Goal: Task Accomplishment & Management: Manage account settings

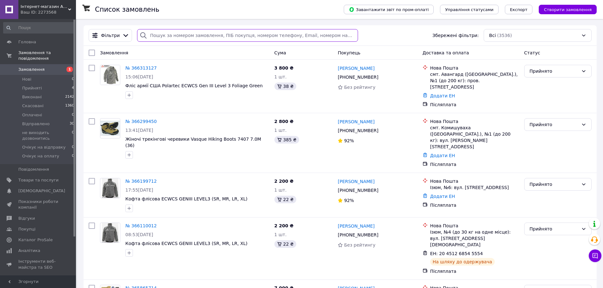
click at [169, 32] on input "search" at bounding box center [247, 35] width 220 height 13
type input "ALTAMA"
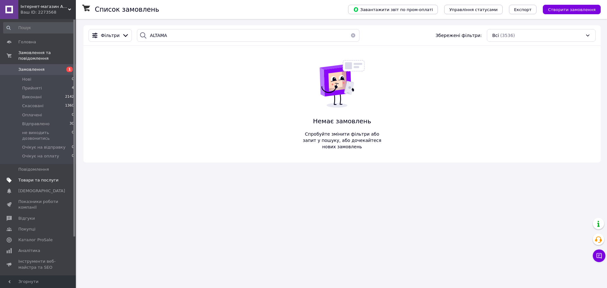
click at [28, 177] on span "Товари та послуги" at bounding box center [38, 180] width 40 height 6
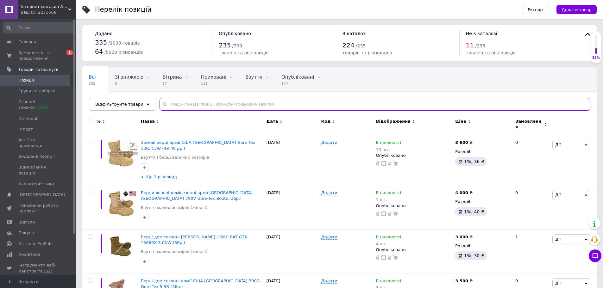
click at [179, 102] on input "text" at bounding box center [374, 104] width 431 height 13
type input "ALTAMA"
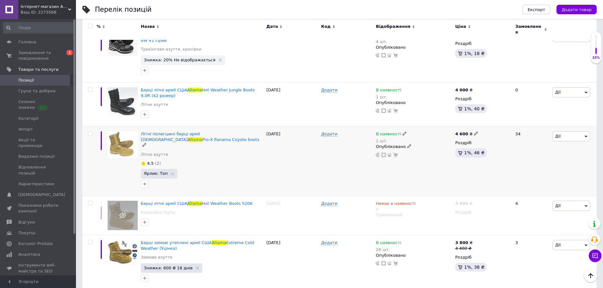
scroll to position [778, 0]
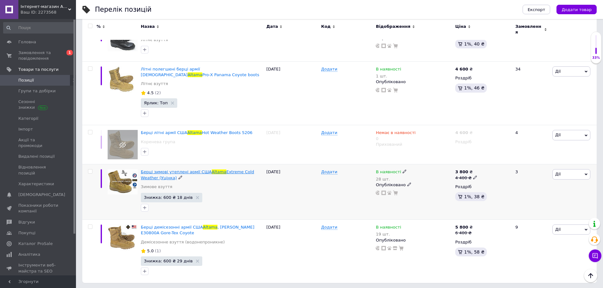
click at [219, 170] on span "Extreme Cold Weather (Уцінка)" at bounding box center [197, 175] width 113 height 10
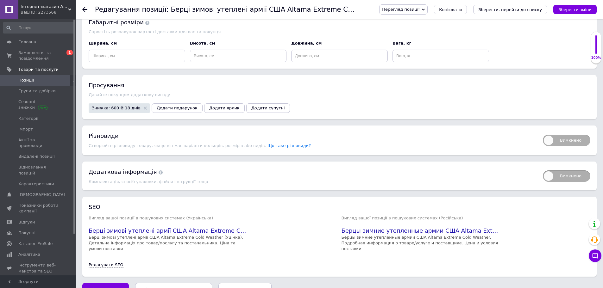
scroll to position [759, 0]
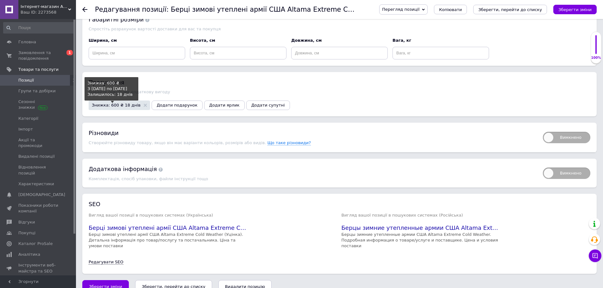
click at [109, 105] on span "Знижка: 600 ₴ 18 днів" at bounding box center [116, 105] width 49 height 4
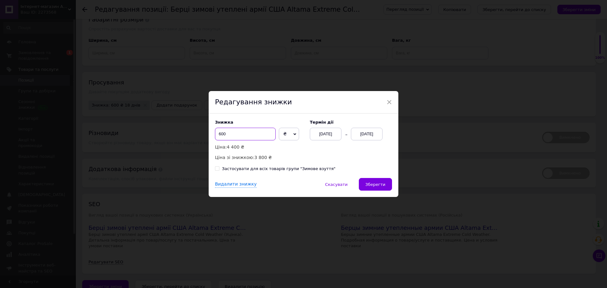
drag, startPoint x: 208, startPoint y: 135, endPoint x: 191, endPoint y: 134, distance: 17.2
click at [191, 134] on div "× Редагування знижки Знижка 600 ₴ % Ціна: 4 400 ₴ Ціна зі знижкою: 3 800 ₴ Терм…" at bounding box center [303, 144] width 607 height 288
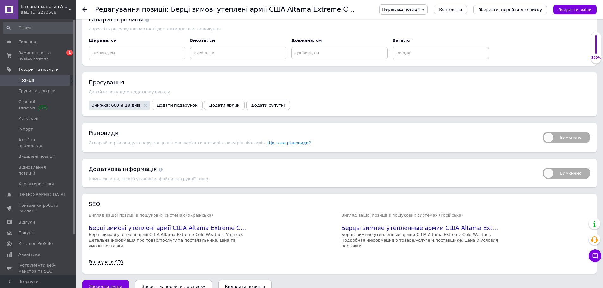
click at [114, 103] on span "Знижка: 600 ₴ 18 днів" at bounding box center [119, 105] width 61 height 9
click at [133, 107] on span "Знижка: 600 ₴ 18 днів" at bounding box center [119, 105] width 55 height 4
click at [117, 106] on span "Знижка: 600 ₴ 18 днів" at bounding box center [116, 105] width 49 height 4
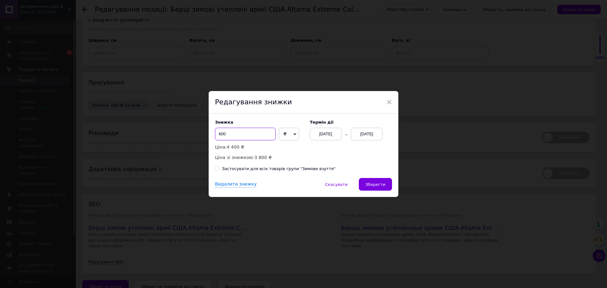
drag, startPoint x: 217, startPoint y: 134, endPoint x: 234, endPoint y: 133, distance: 17.2
click at [234, 133] on input "600" at bounding box center [245, 134] width 61 height 13
type input "800"
click at [375, 185] on span "Зберегти" at bounding box center [376, 184] width 20 height 5
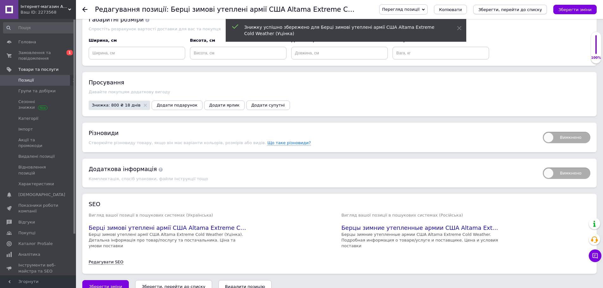
click at [503, 13] on button "Зберегти, перейти до списку" at bounding box center [510, 9] width 74 height 9
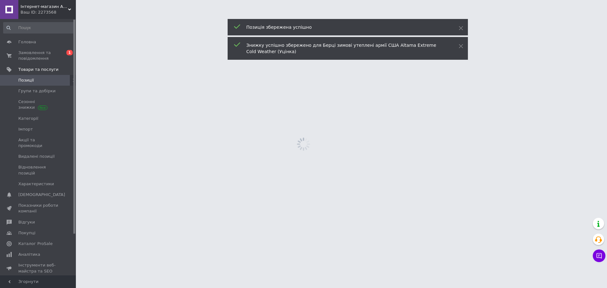
click at [426, 0] on html "Інтернет-магазин Army-Store: Берці армії США Ваш ID: 2273568 Сайт Інтернет-мага…" at bounding box center [303, 0] width 607 height 0
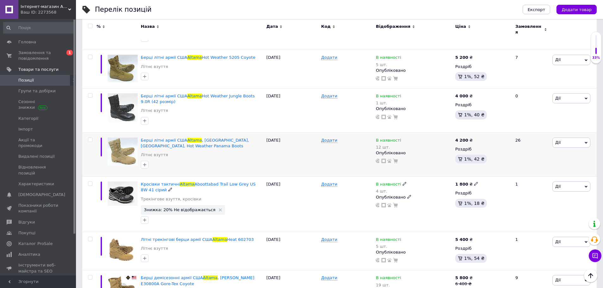
scroll to position [778, 0]
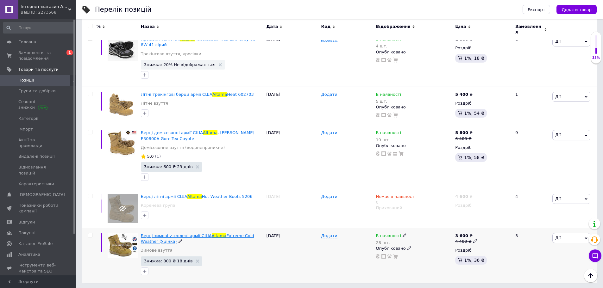
click at [178, 233] on span "Берці зимові утеплені армії США" at bounding box center [176, 235] width 71 height 5
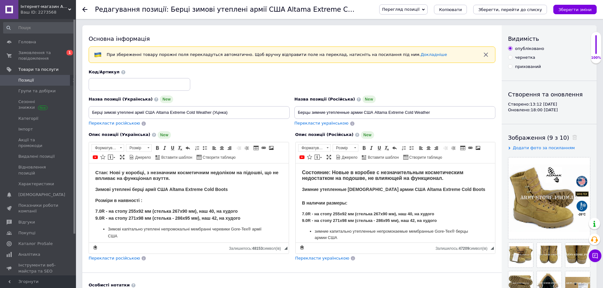
click at [419, 11] on span "Перегляд позиції" at bounding box center [400, 9] width 37 height 5
click at [432, 18] on li "Зберегти та переглянути на сайті" at bounding box center [428, 21] width 99 height 9
click at [515, 12] on icon "Зберегти, перейти до списку" at bounding box center [510, 9] width 64 height 5
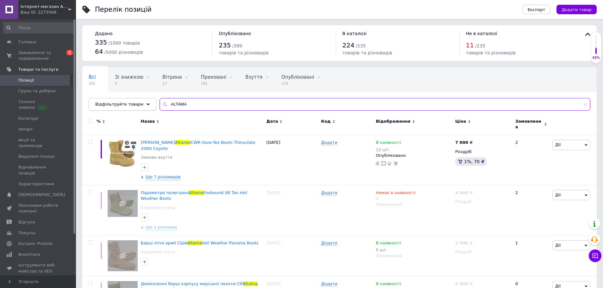
drag, startPoint x: 210, startPoint y: 102, endPoint x: 146, endPoint y: 102, distance: 64.2
click at [146, 102] on div "Відфільтруйте товари ALTAMA" at bounding box center [339, 104] width 501 height 13
type input "675"
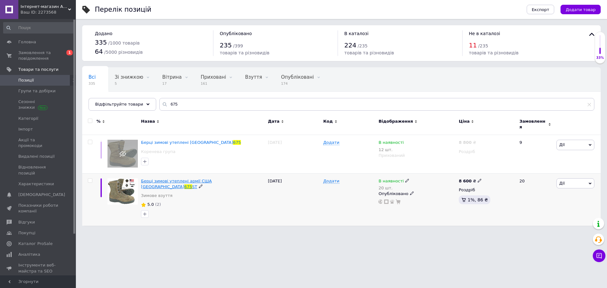
click at [208, 179] on span "Берці зимові утеплені армії США [GEOGRAPHIC_DATA]" at bounding box center [176, 184] width 71 height 10
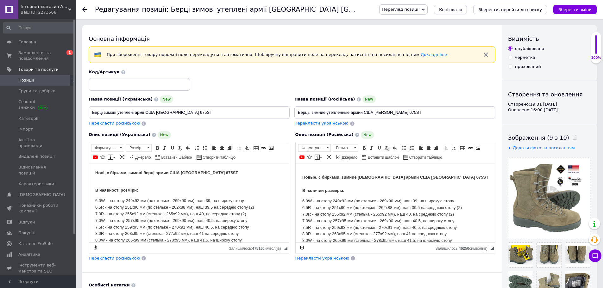
click at [467, 10] on button "Копіювати" at bounding box center [450, 9] width 33 height 9
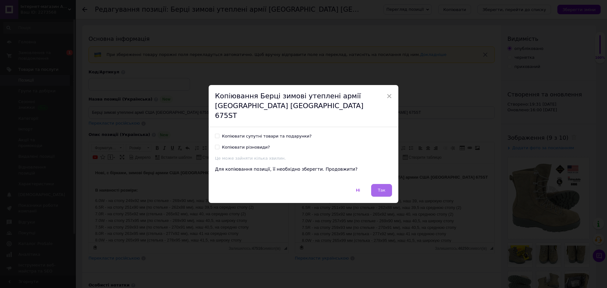
click at [384, 188] on span "Так" at bounding box center [382, 190] width 8 height 5
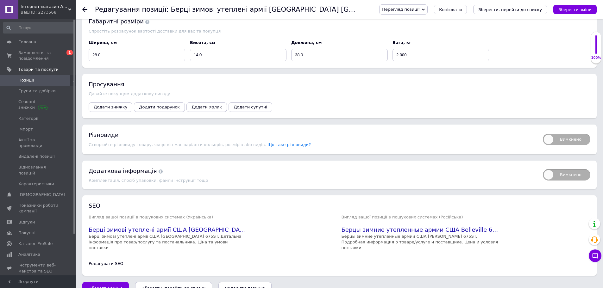
scroll to position [767, 0]
click at [569, 10] on icon "Зберегти зміни" at bounding box center [574, 9] width 33 height 5
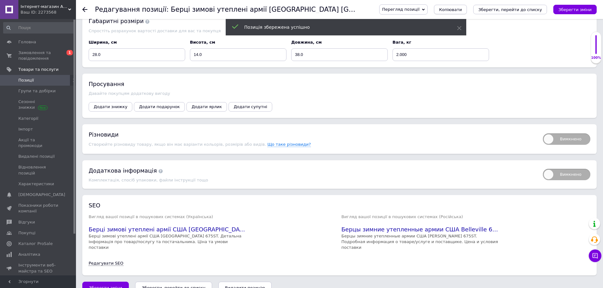
click at [462, 9] on span "Копіювати" at bounding box center [450, 9] width 23 height 5
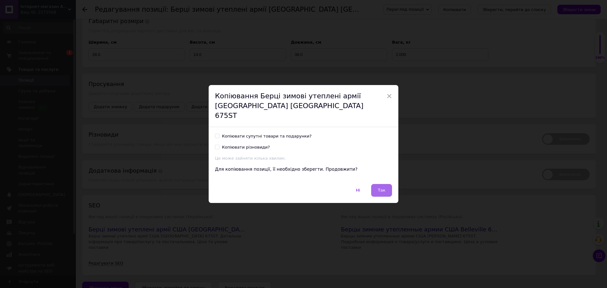
click at [387, 186] on button "Так" at bounding box center [381, 190] width 21 height 13
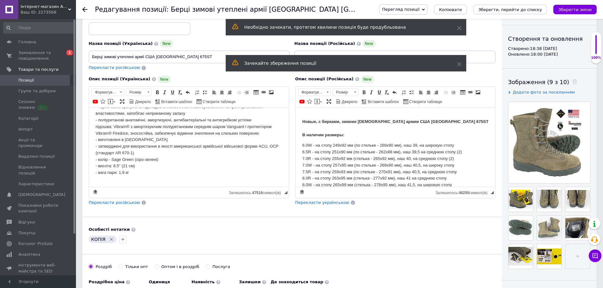
scroll to position [158, 0]
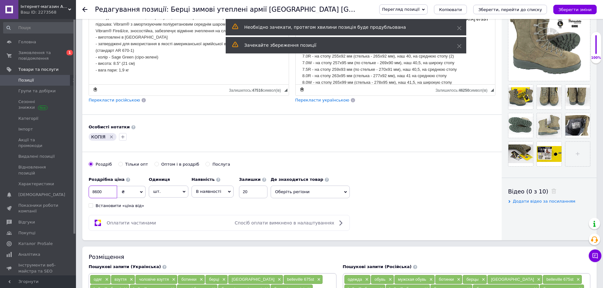
drag, startPoint x: 103, startPoint y: 192, endPoint x: 85, endPoint y: 190, distance: 17.5
click at [85, 190] on div "Основна інформація При збереженні товару порожні поля перекладуться автоматично…" at bounding box center [291, 53] width 419 height 373
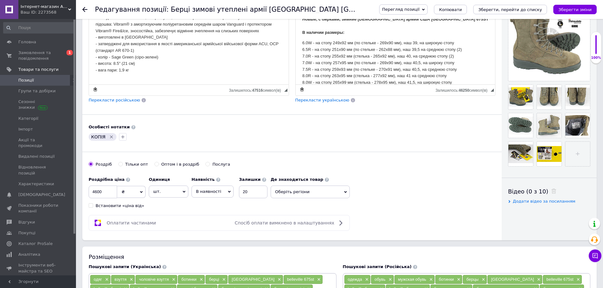
click at [241, 126] on div "Особисті нотатки" at bounding box center [292, 127] width 406 height 6
click at [110, 135] on icon "Видалити мітку" at bounding box center [111, 136] width 5 height 5
click at [96, 191] on input "4600" at bounding box center [103, 192] width 28 height 13
click at [388, 146] on div "Основна інформація При збереженні товару порожні поля перекладуться автоматично…" at bounding box center [291, 53] width 419 height 373
click at [557, 161] on icon at bounding box center [557, 161] width 5 height 5
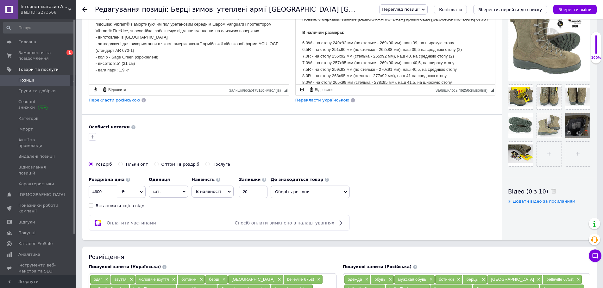
click at [584, 132] on icon at bounding box center [586, 132] width 5 height 5
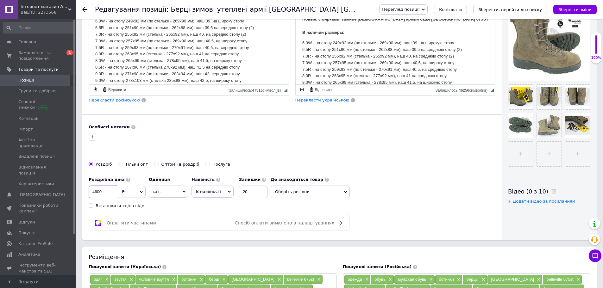
drag, startPoint x: 103, startPoint y: 192, endPoint x: 81, endPoint y: 190, distance: 22.2
type input "5000"
click at [253, 128] on div "Особисті нотатки" at bounding box center [292, 127] width 406 height 6
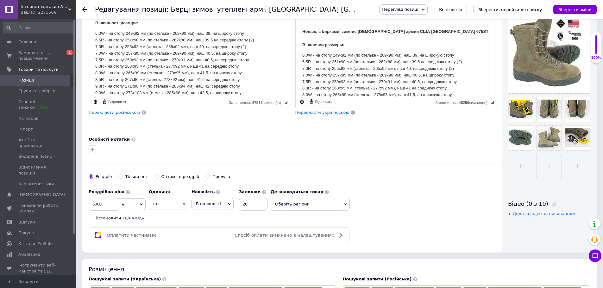
scroll to position [63, 0]
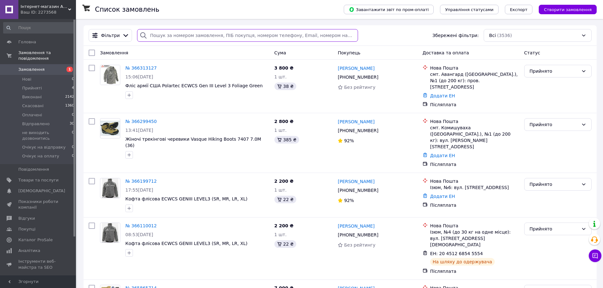
click at [163, 37] on input "search" at bounding box center [247, 35] width 220 height 13
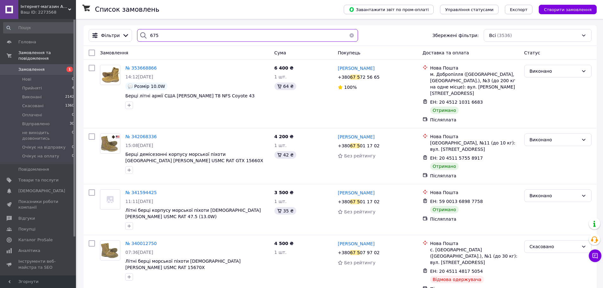
click at [168, 37] on input "675" at bounding box center [247, 35] width 220 height 13
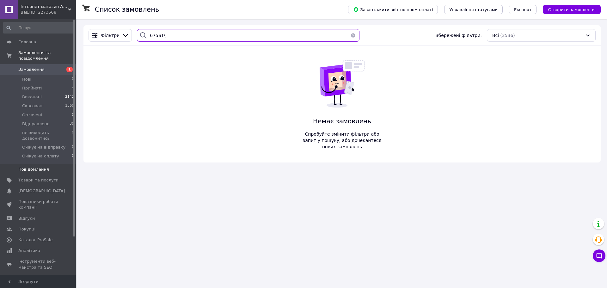
type input "675ST\"
click at [36, 167] on span "Повідомлення" at bounding box center [33, 170] width 31 height 6
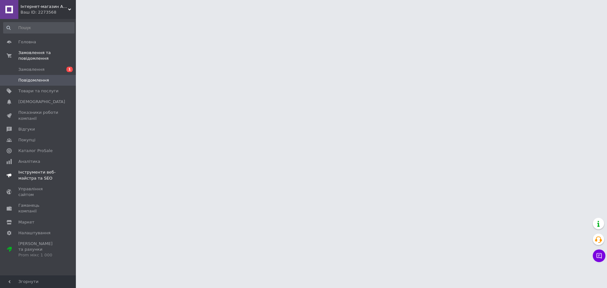
click at [36, 167] on link "Інструменти веб-майстра та SEO" at bounding box center [39, 175] width 78 height 16
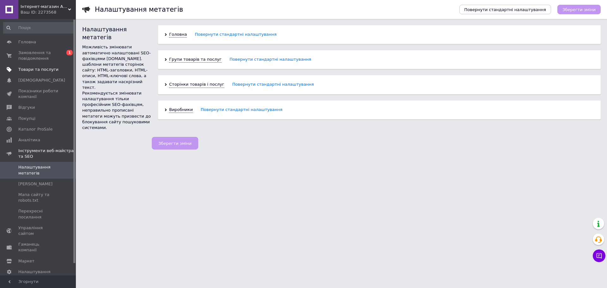
click at [25, 69] on span "Товари та послуги" at bounding box center [38, 70] width 40 height 6
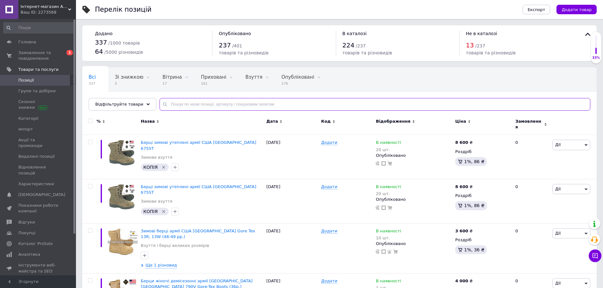
click at [175, 103] on input "text" at bounding box center [374, 104] width 431 height 13
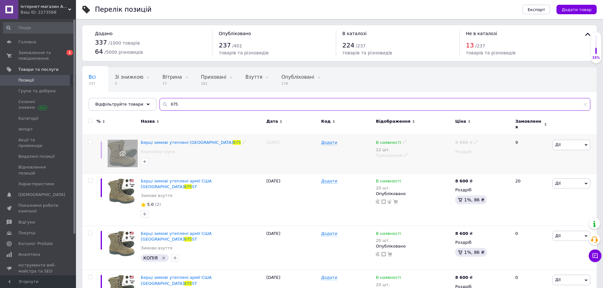
scroll to position [11, 0]
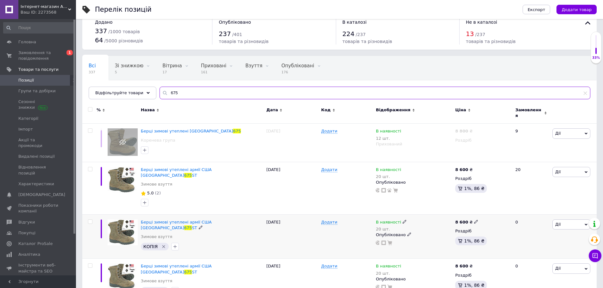
type input "675"
click at [561, 220] on span "Дії" at bounding box center [571, 225] width 38 height 10
click at [148, 220] on span "Берці зимові утеплені армії США [GEOGRAPHIC_DATA]" at bounding box center [176, 225] width 71 height 10
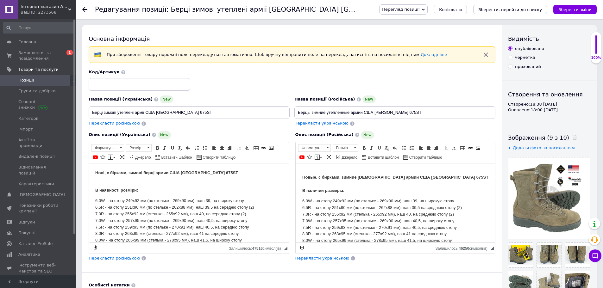
click at [427, 9] on span "Перегляд позиції" at bounding box center [403, 9] width 48 height 10
click at [327, 41] on div "Основна інформація" at bounding box center [292, 39] width 406 height 8
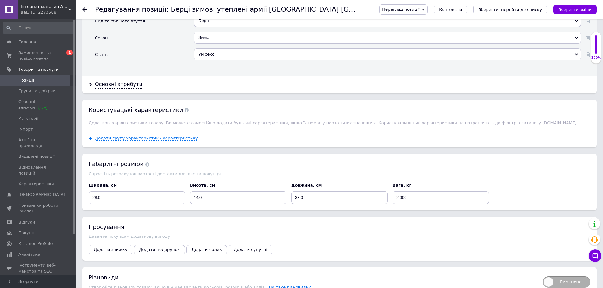
scroll to position [767, 0]
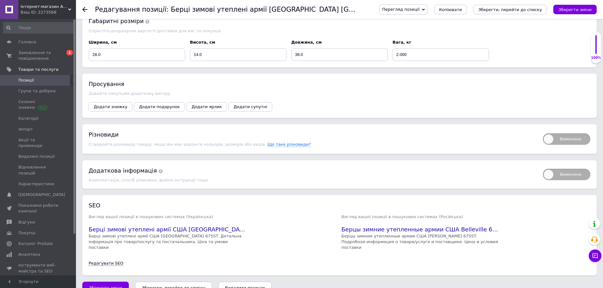
click at [218, 282] on button "Видалити позицію" at bounding box center [244, 288] width 53 height 13
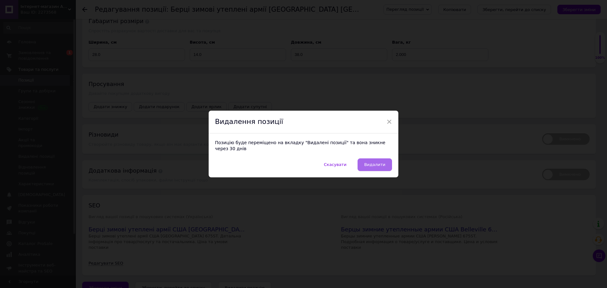
click at [374, 162] on span "Видалити" at bounding box center [374, 164] width 21 height 5
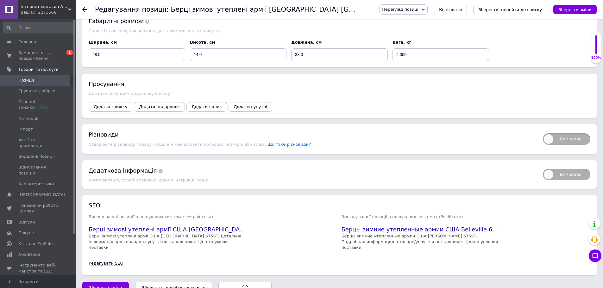
radio input "false"
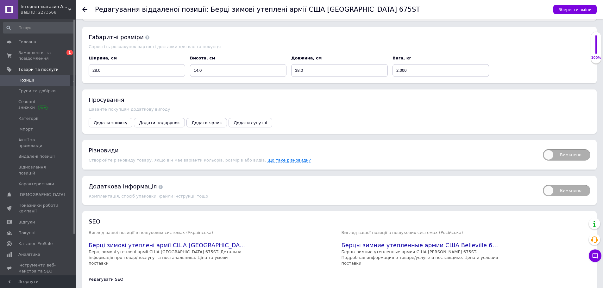
scroll to position [783, 0]
